Goal: Information Seeking & Learning: Learn about a topic

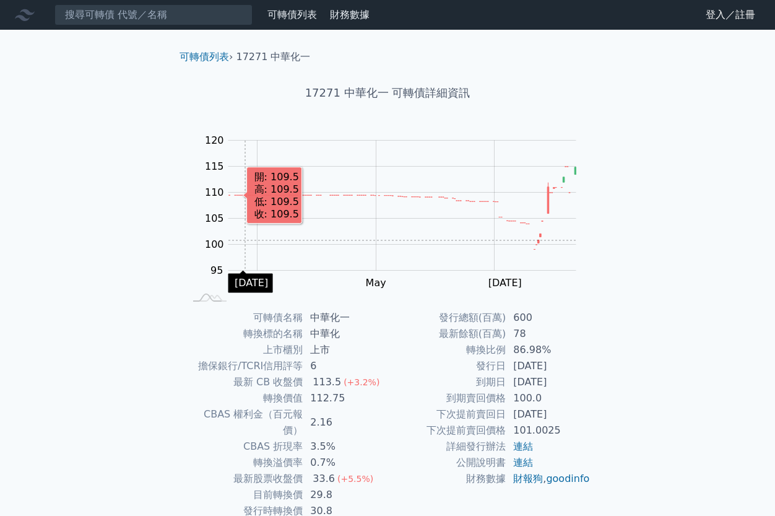
scroll to position [58, 0]
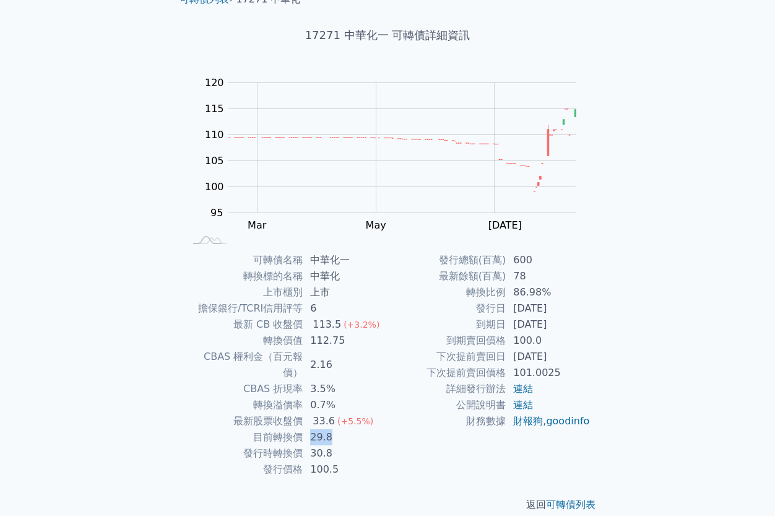
drag, startPoint x: 311, startPoint y: 422, endPoint x: 332, endPoint y: 419, distance: 21.8
click at [332, 429] on td "29.8" at bounding box center [345, 437] width 85 height 16
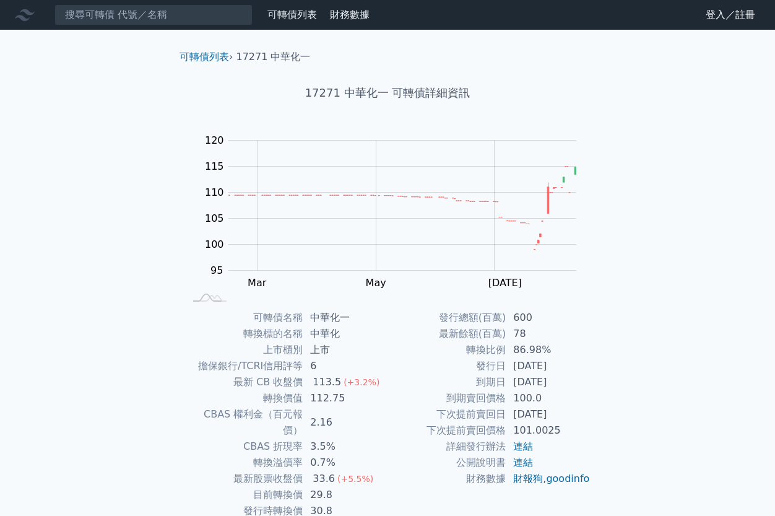
click at [298, 19] on link "可轉債列表" at bounding box center [292, 15] width 50 height 12
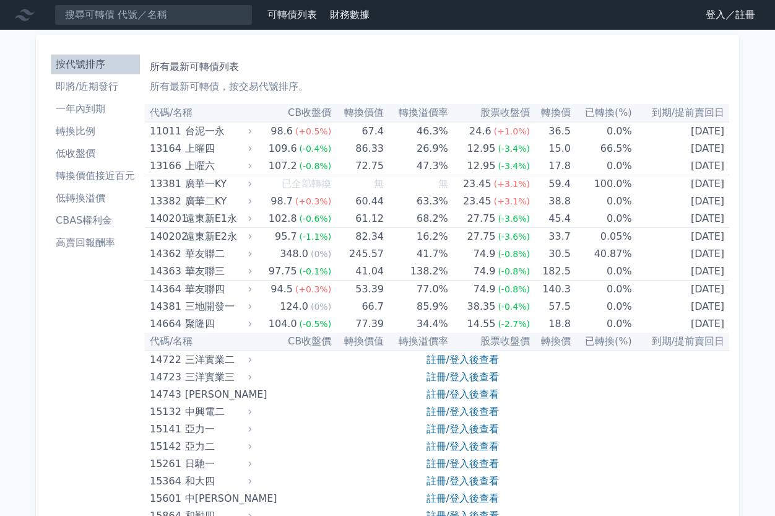
click at [90, 174] on li "轉換價值接近百元" at bounding box center [95, 175] width 89 height 15
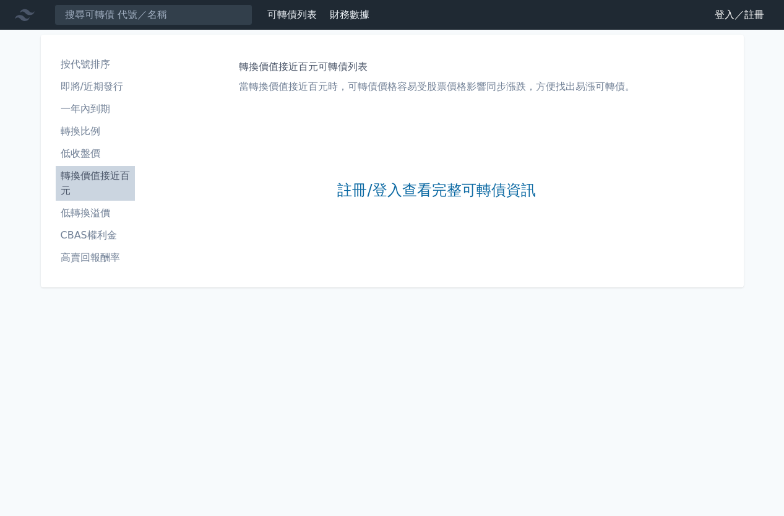
click at [87, 216] on li "低轉換溢價" at bounding box center [95, 213] width 79 height 15
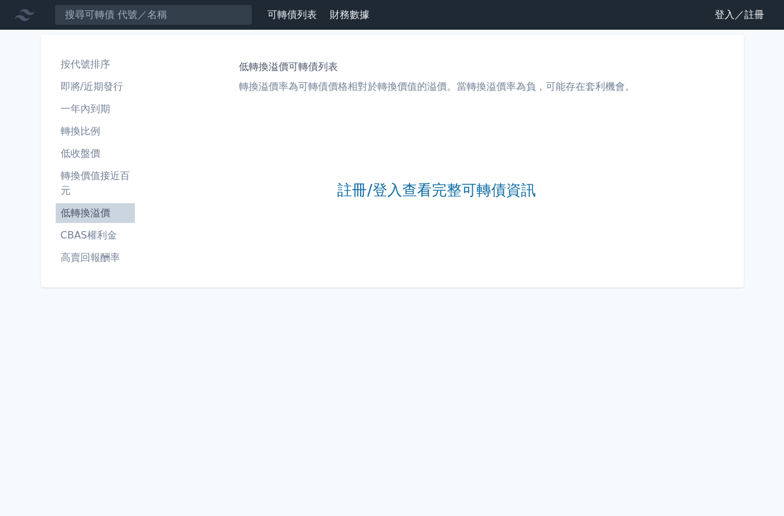
drag, startPoint x: 91, startPoint y: 236, endPoint x: 94, endPoint y: 227, distance: 9.2
click at [90, 236] on li "CBAS權利金" at bounding box center [95, 235] width 79 height 15
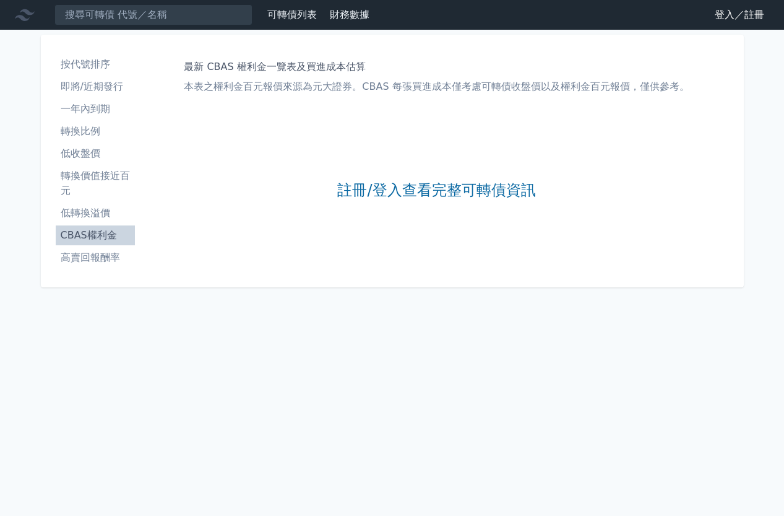
click at [100, 59] on li "按代號排序" at bounding box center [95, 64] width 79 height 15
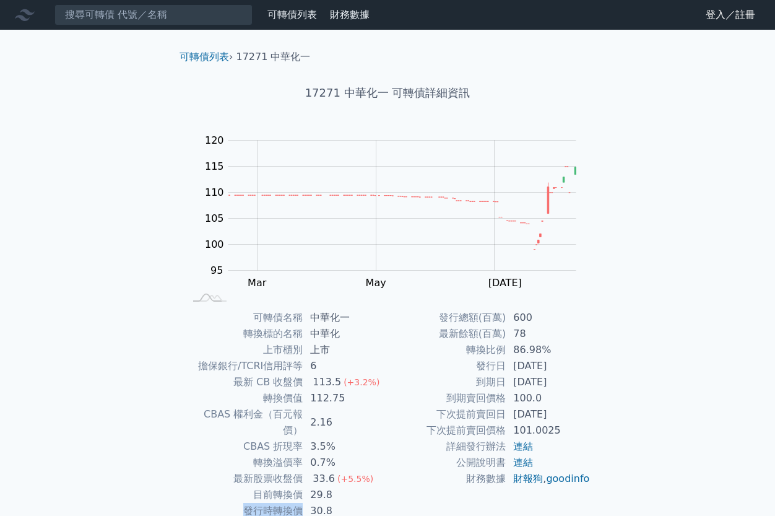
drag, startPoint x: 246, startPoint y: 496, endPoint x: 300, endPoint y: 496, distance: 53.9
click at [300, 503] on td "發行時轉換價" at bounding box center [243, 511] width 118 height 16
drag, startPoint x: 294, startPoint y: 495, endPoint x: 267, endPoint y: 474, distance: 34.8
click at [267, 487] on td "目前轉換價" at bounding box center [243, 495] width 118 height 16
drag, startPoint x: 254, startPoint y: 481, endPoint x: 300, endPoint y: 476, distance: 46.1
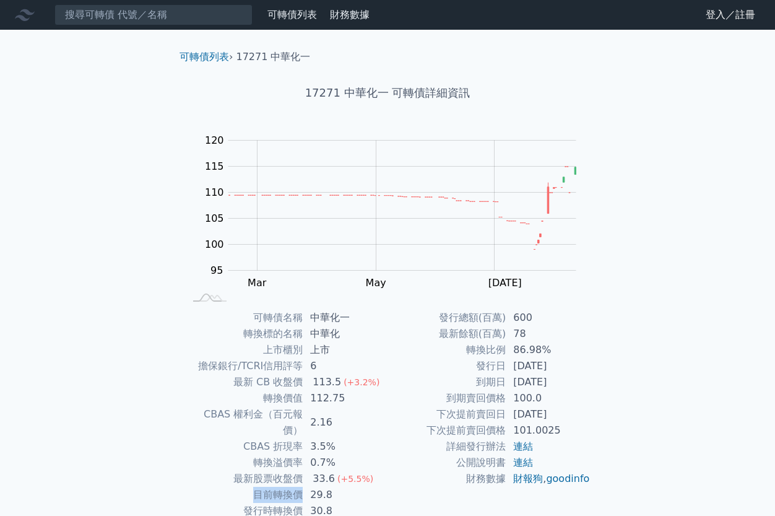
click at [300, 487] on td "目前轉換價" at bounding box center [243, 495] width 118 height 16
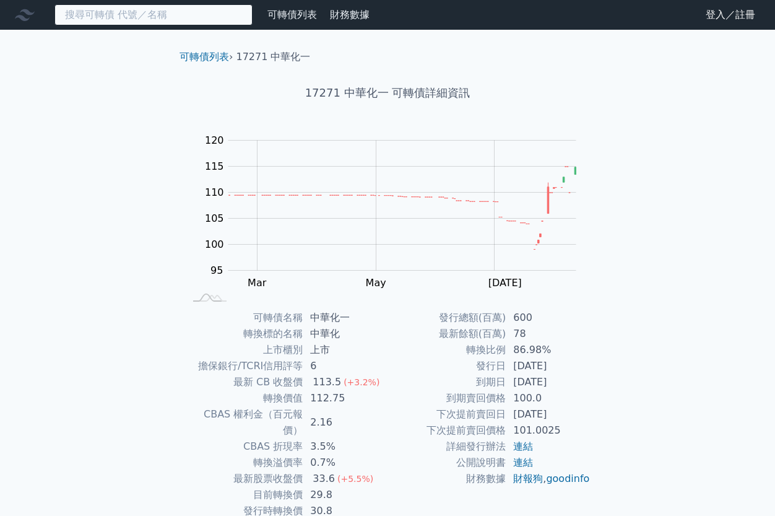
click at [154, 21] on input at bounding box center [153, 14] width 198 height 21
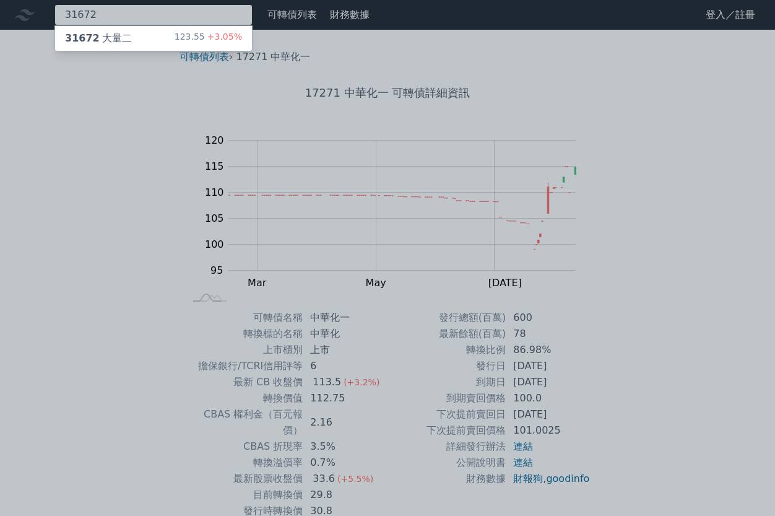
type input "31672"
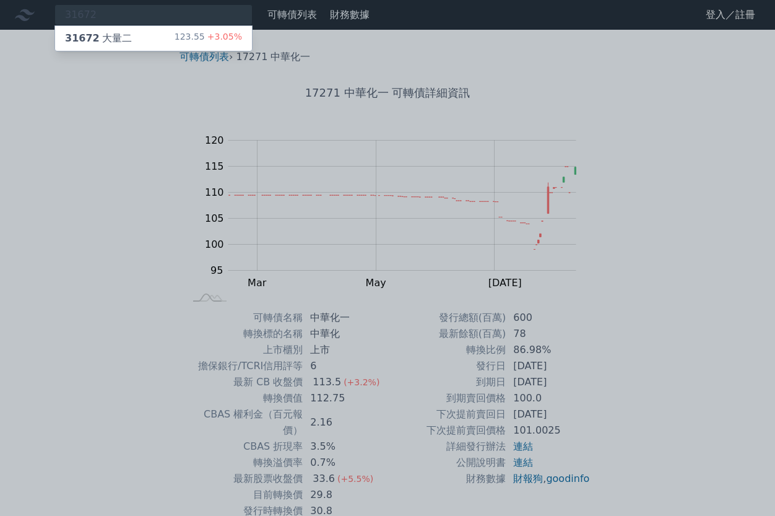
click at [154, 30] on div "31672 大量二 123.55 +3.05%" at bounding box center [153, 38] width 197 height 25
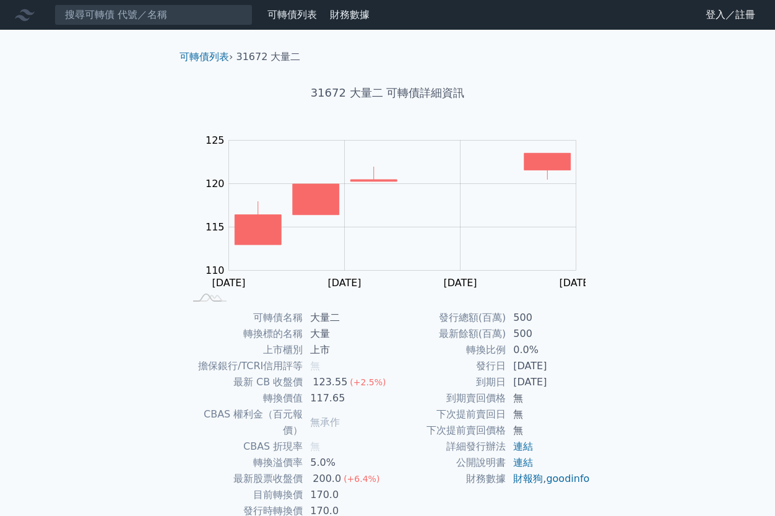
scroll to position [58, 0]
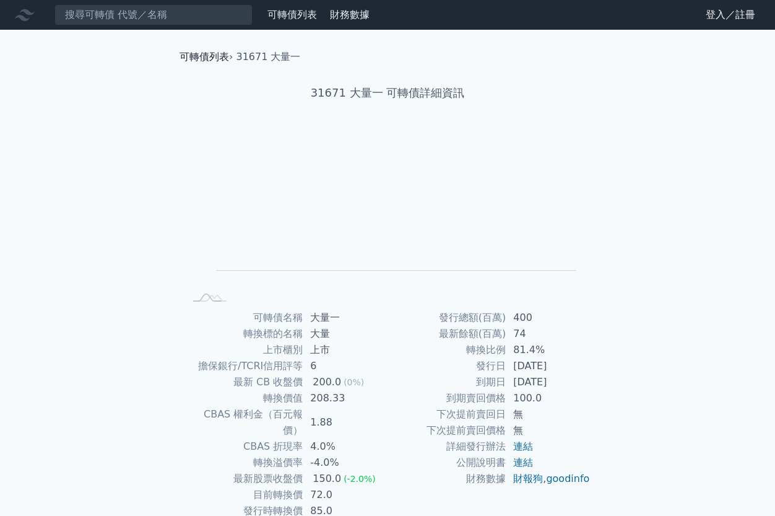
click at [196, 53] on link "可轉債列表" at bounding box center [205, 57] width 50 height 12
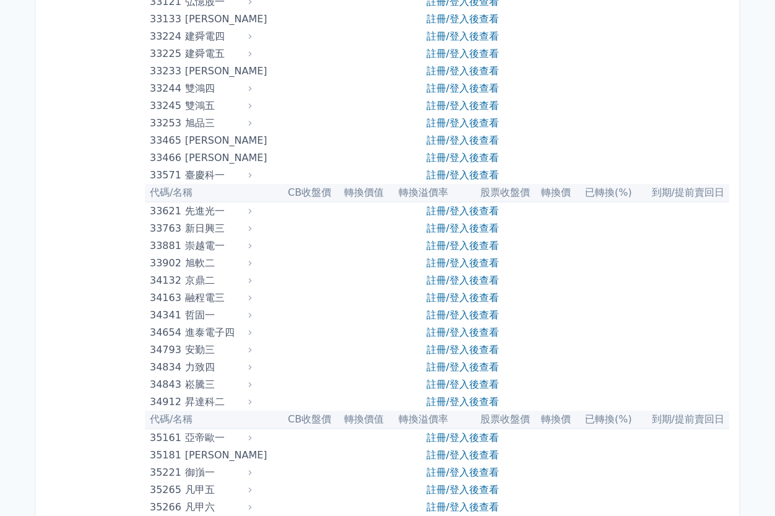
scroll to position [2105, 0]
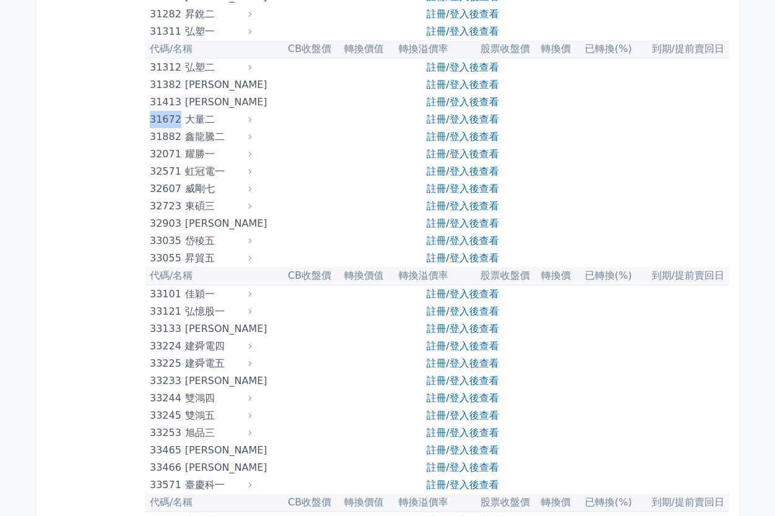
drag, startPoint x: 178, startPoint y: 119, endPoint x: 149, endPoint y: 116, distance: 29.2
click at [149, 116] on td "31672 大量二" at bounding box center [200, 119] width 110 height 17
